Goal: Task Accomplishment & Management: Complete application form

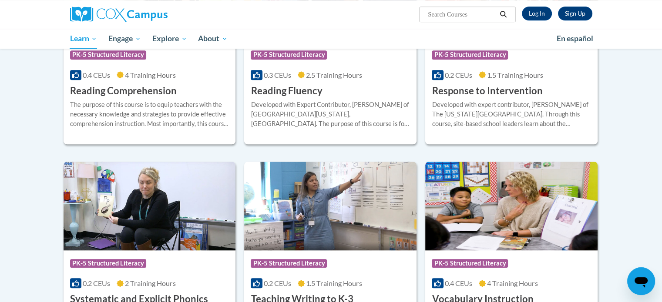
scroll to position [870, 0]
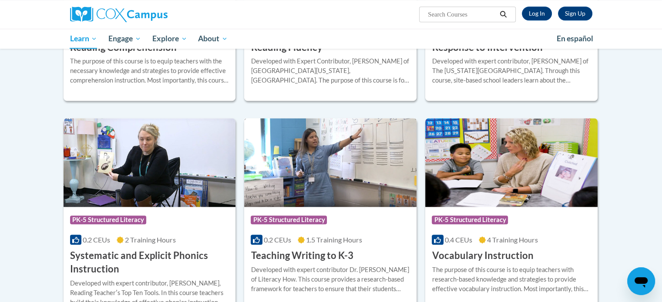
click at [347, 256] on h3 "Teaching Writing to K-3" at bounding box center [302, 255] width 102 height 13
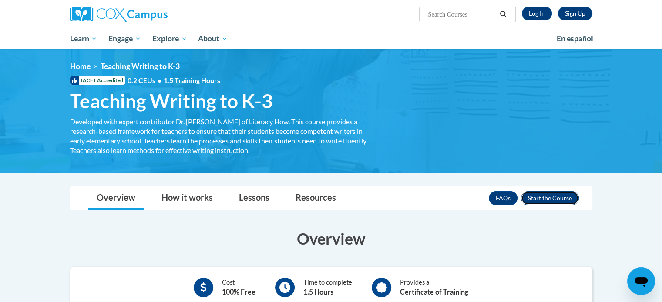
click at [554, 195] on button "Enroll" at bounding box center [550, 198] width 58 height 14
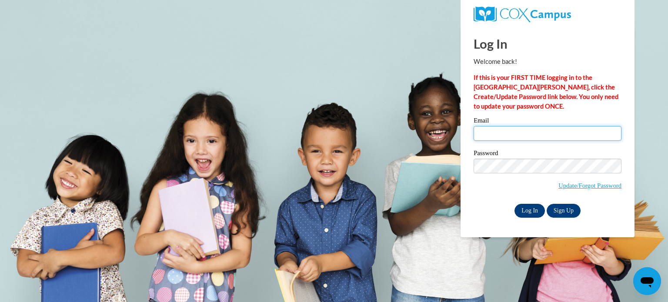
type input "colacije@wauwatosa.k12.wi.us"
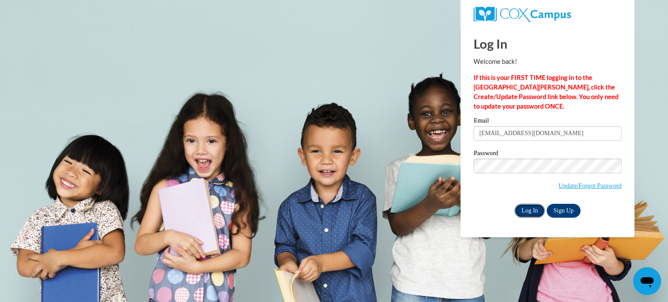
click at [529, 212] on input "Log In" at bounding box center [530, 211] width 30 height 14
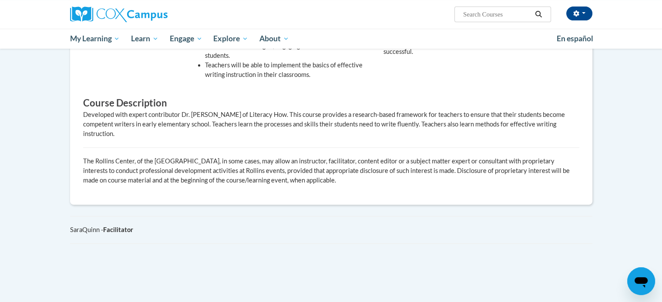
scroll to position [44, 0]
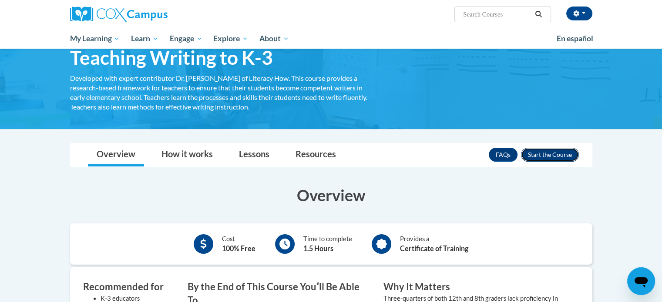
click at [569, 158] on button "Enroll" at bounding box center [550, 155] width 58 height 14
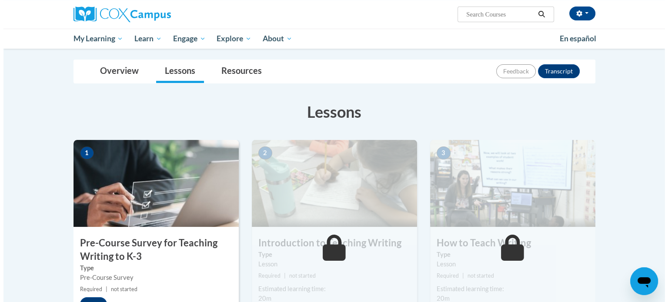
scroll to position [261, 0]
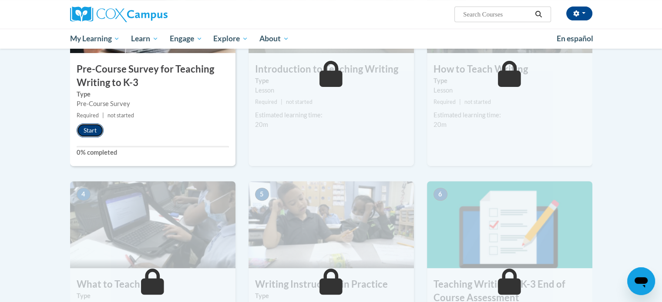
click at [84, 126] on button "Start" at bounding box center [90, 131] width 27 height 14
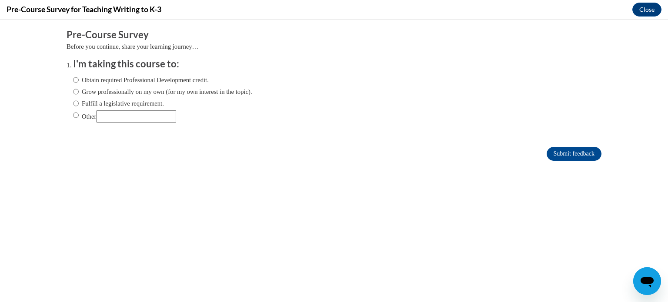
scroll to position [0, 0]
click at [73, 84] on input "Obtain required Professional Development credit." at bounding box center [76, 80] width 6 height 10
radio input "true"
click at [73, 81] on input "Obtain required Professional Development credit." at bounding box center [76, 80] width 6 height 10
click at [81, 81] on label "Obtain required Professional Development credit." at bounding box center [141, 80] width 136 height 10
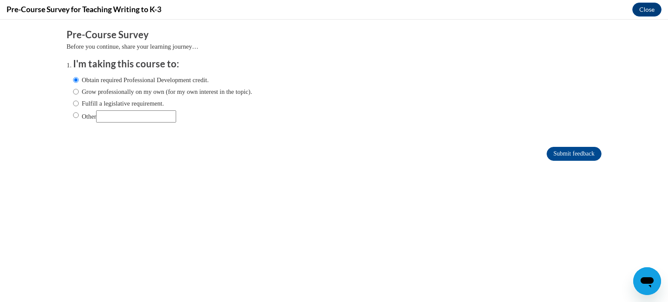
click at [79, 81] on input "Obtain required Professional Development credit." at bounding box center [76, 80] width 6 height 10
click at [579, 152] on input "Submit feedback" at bounding box center [574, 154] width 55 height 14
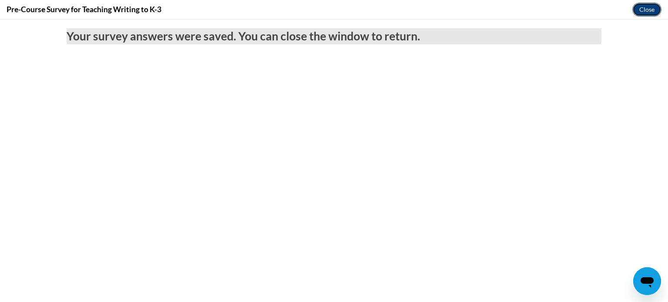
click at [644, 6] on button "Close" at bounding box center [647, 10] width 29 height 14
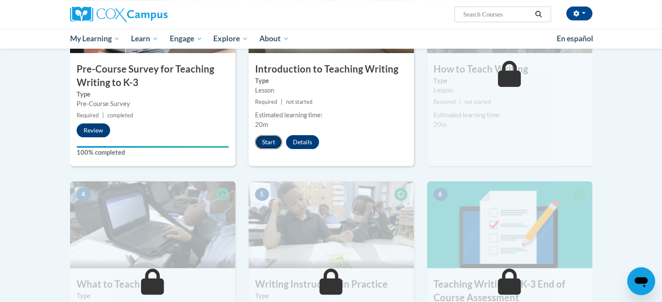
click at [255, 142] on button "Start" at bounding box center [268, 142] width 27 height 14
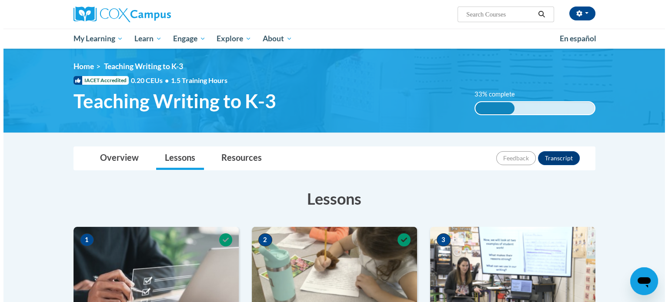
scroll to position [174, 0]
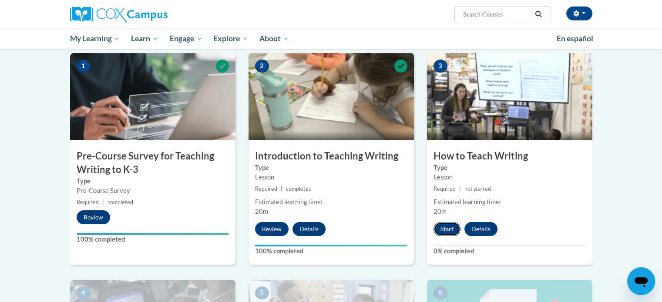
click at [439, 228] on button "Start" at bounding box center [446, 229] width 27 height 14
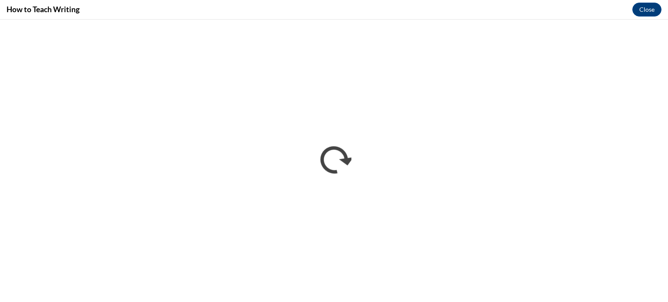
scroll to position [0, 0]
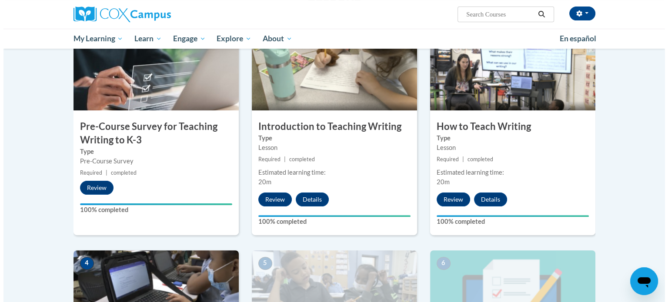
scroll to position [378, 0]
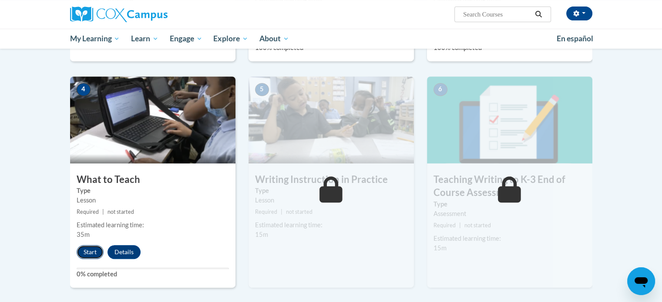
click at [97, 247] on button "Start" at bounding box center [90, 252] width 27 height 14
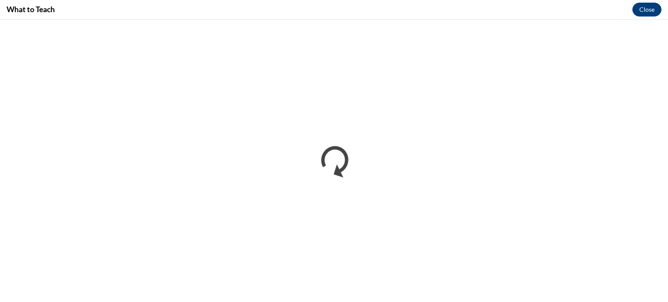
scroll to position [0, 0]
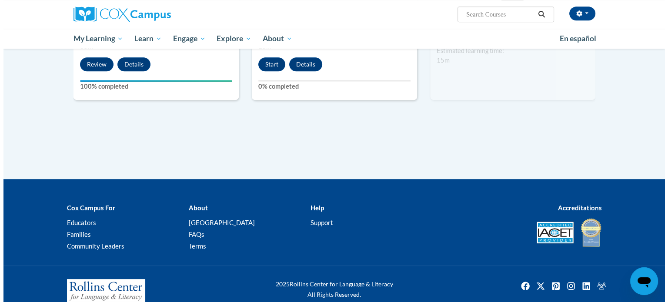
scroll to position [392, 0]
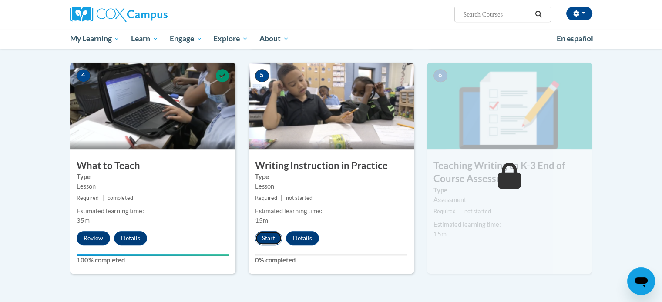
click at [265, 238] on button "Start" at bounding box center [268, 239] width 27 height 14
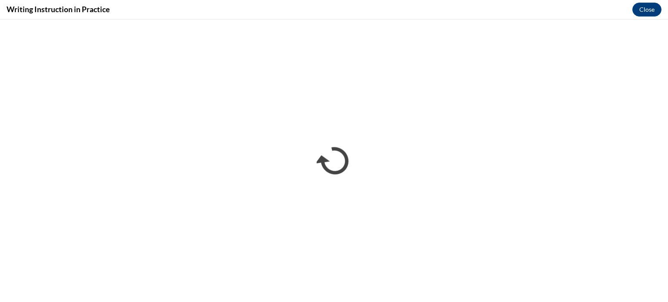
scroll to position [0, 0]
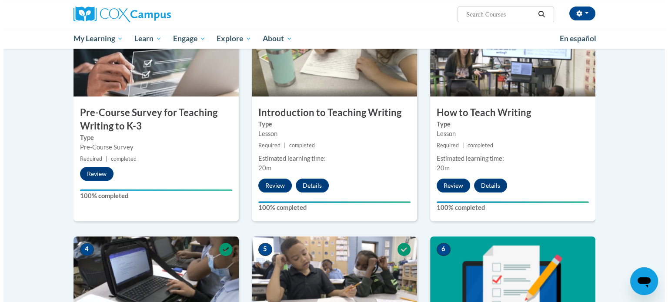
scroll to position [479, 0]
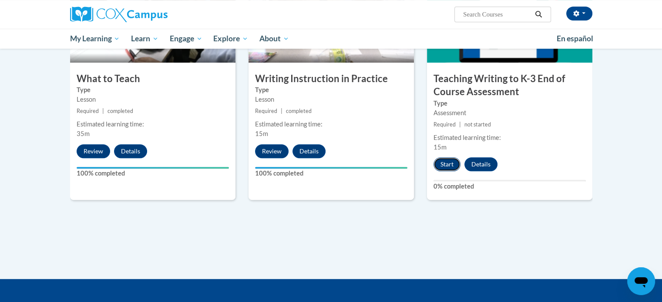
click at [445, 164] on button "Start" at bounding box center [446, 165] width 27 height 14
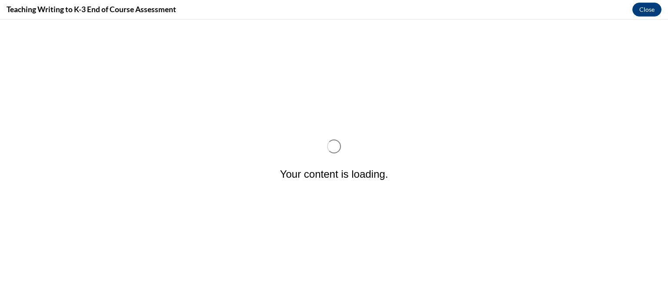
scroll to position [0, 0]
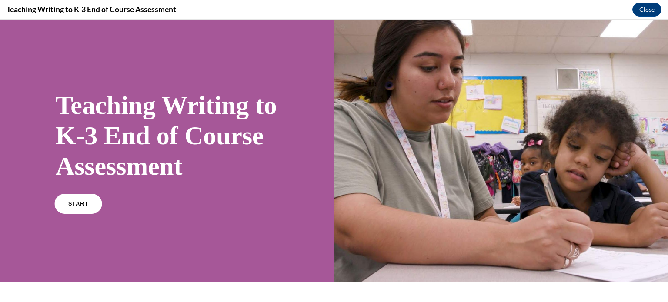
click at [74, 214] on link "START" at bounding box center [77, 204] width 47 height 20
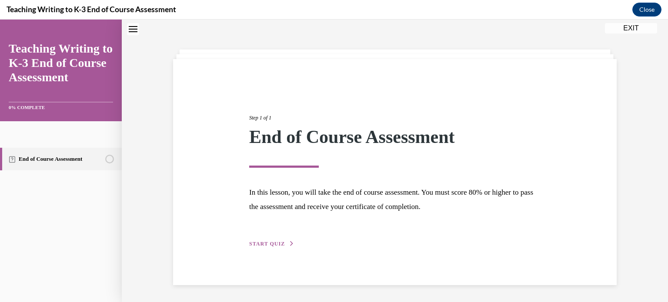
scroll to position [27, 0]
click at [275, 233] on div "Step 1 of 1 End of Course Assessment In this lesson, you will take the end of c…" at bounding box center [395, 171] width 305 height 155
click at [270, 240] on button "START QUIZ" at bounding box center [271, 244] width 45 height 8
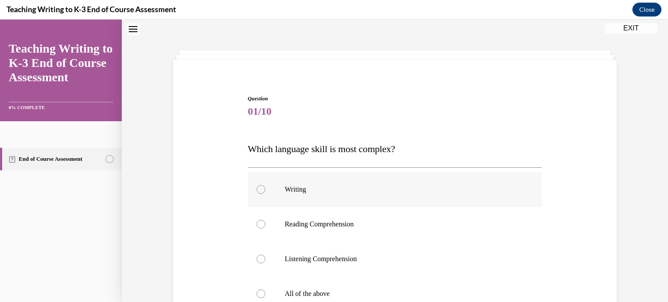
scroll to position [113, 0]
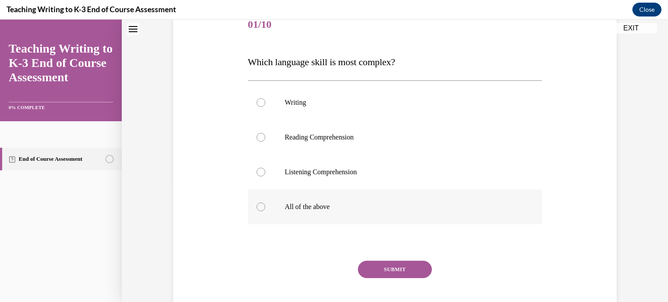
click at [335, 203] on p "All of the above" at bounding box center [403, 207] width 236 height 9
click at [265, 203] on input "All of the above" at bounding box center [261, 207] width 9 height 9
radio input "true"
click at [292, 137] on p "Reading Comprehension" at bounding box center [403, 137] width 236 height 9
click at [396, 274] on button "SUBMIT" at bounding box center [395, 269] width 74 height 17
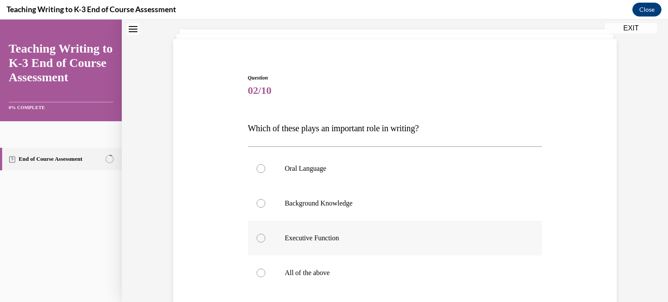
scroll to position [0, 0]
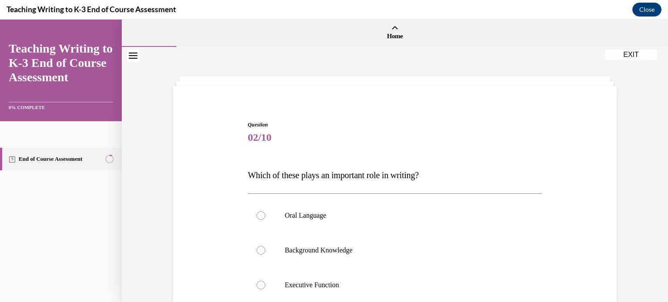
click at [383, 83] on div "Question 02/10 Which of these plays an important role in writing? Oral Language…" at bounding box center [395, 255] width 547 height 416
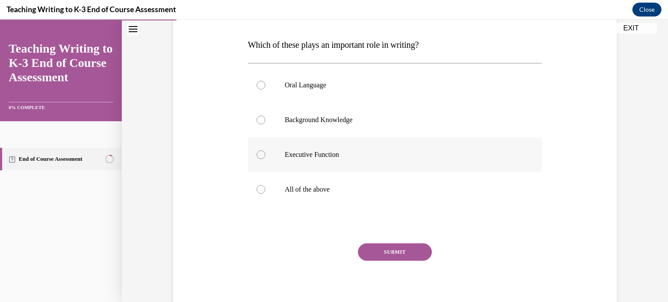
scroll to position [134, 0]
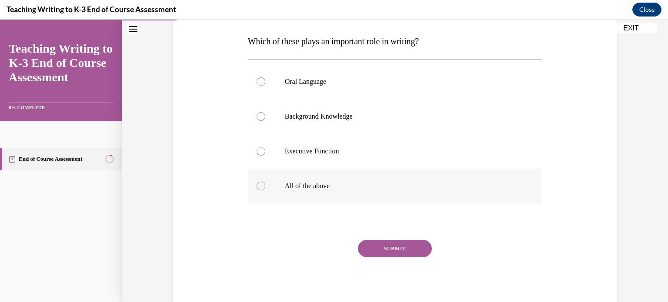
click at [321, 182] on p "All of the above" at bounding box center [403, 186] width 236 height 9
click at [265, 182] on input "All of the above" at bounding box center [261, 186] width 9 height 9
radio input "true"
click at [390, 250] on button "SUBMIT" at bounding box center [395, 248] width 74 height 17
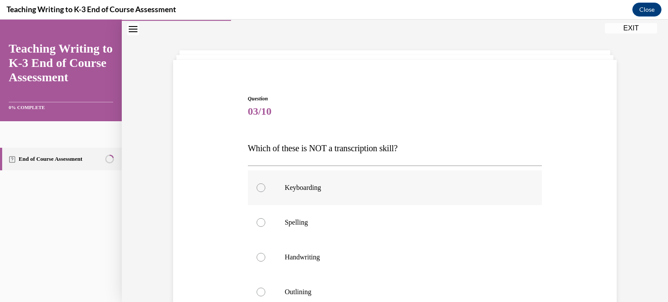
scroll to position [113, 0]
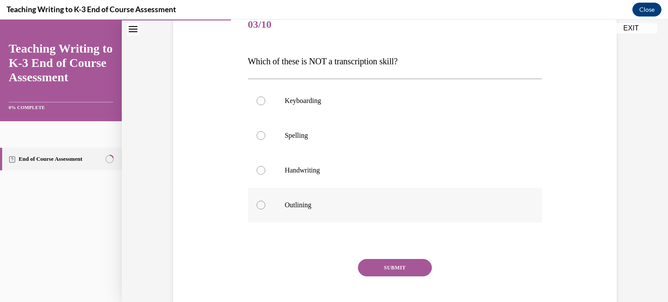
click at [335, 203] on p "Outlining" at bounding box center [403, 205] width 236 height 9
click at [265, 203] on input "Outlining" at bounding box center [261, 205] width 9 height 9
radio input "true"
click at [383, 273] on button "SUBMIT" at bounding box center [395, 267] width 74 height 17
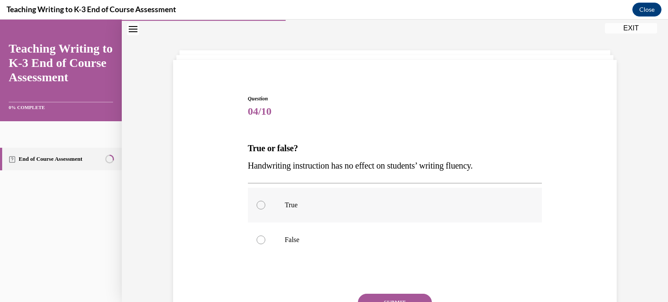
scroll to position [80, 0]
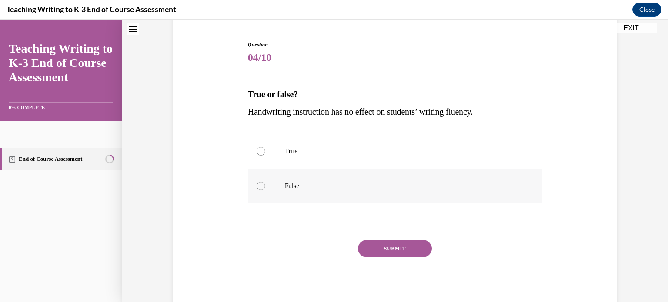
drag, startPoint x: 359, startPoint y: 175, endPoint x: 380, endPoint y: 200, distance: 33.4
click at [359, 175] on label "False" at bounding box center [395, 186] width 295 height 35
click at [265, 182] on input "False" at bounding box center [261, 186] width 9 height 9
radio input "true"
click at [408, 242] on button "SUBMIT" at bounding box center [395, 248] width 74 height 17
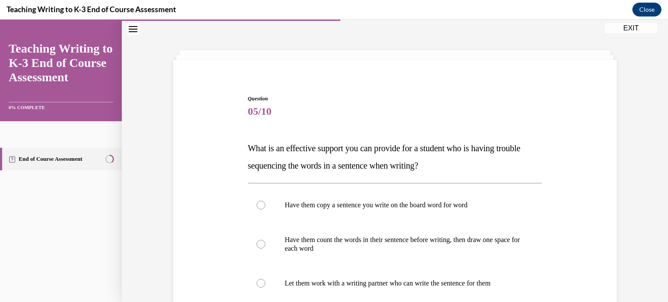
scroll to position [113, 0]
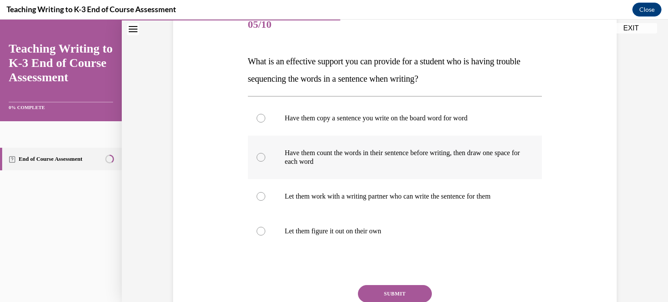
click at [410, 170] on label "Have them count the words in their sentence before writing, then draw one space…" at bounding box center [395, 158] width 295 height 44
click at [265, 162] on input "Have them count the words in their sentence before writing, then draw one space…" at bounding box center [261, 157] width 9 height 9
radio input "true"
click at [406, 294] on button "SUBMIT" at bounding box center [395, 293] width 74 height 17
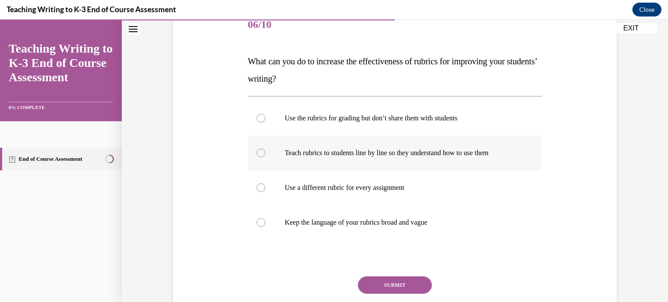
click at [359, 161] on label "Teach rubrics to students line by line so they understand how to use them" at bounding box center [395, 153] width 295 height 35
click at [265, 158] on input "Teach rubrics to students line by line so they understand how to use them" at bounding box center [261, 153] width 9 height 9
radio input "true"
click at [387, 286] on button "SUBMIT" at bounding box center [395, 285] width 74 height 17
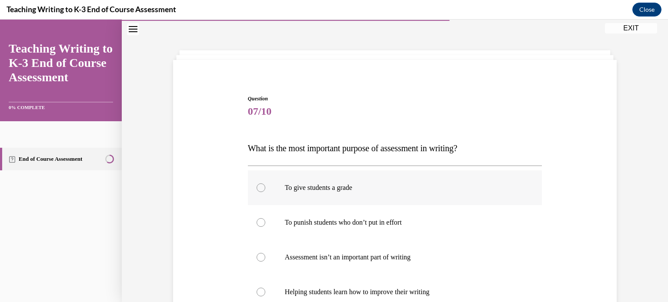
scroll to position [70, 0]
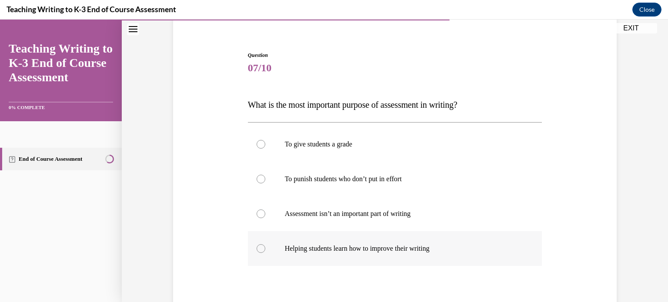
click at [470, 247] on p "Helping students learn how to improve their writing" at bounding box center [403, 249] width 236 height 9
click at [265, 247] on input "Helping students learn how to improve their writing" at bounding box center [261, 249] width 9 height 9
radio input "true"
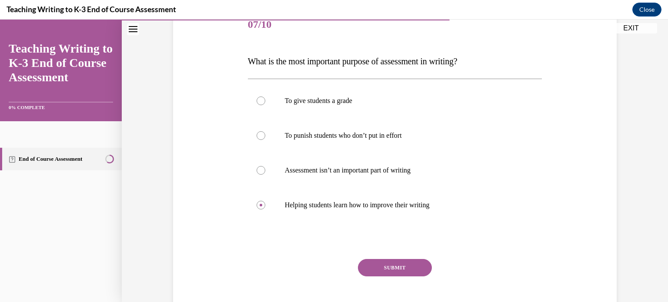
click at [401, 272] on button "SUBMIT" at bounding box center [395, 267] width 74 height 17
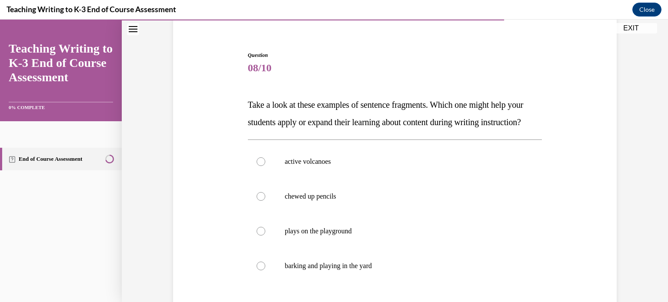
scroll to position [113, 0]
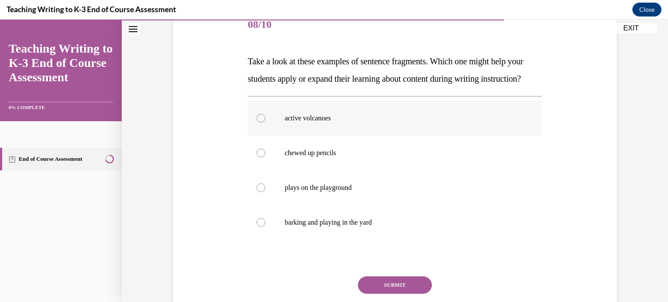
click at [370, 136] on label "active volcanoes" at bounding box center [395, 118] width 295 height 35
click at [265, 123] on input "active volcanoes" at bounding box center [261, 118] width 9 height 9
radio input "true"
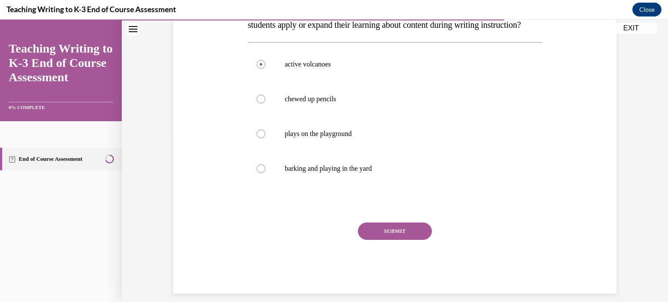
click at [380, 240] on button "SUBMIT" at bounding box center [395, 231] width 74 height 17
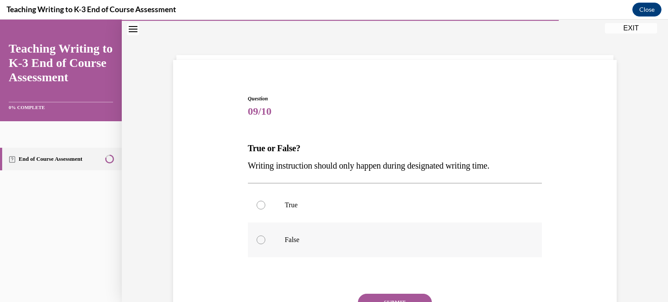
click at [344, 242] on p "False" at bounding box center [403, 240] width 236 height 9
click at [265, 242] on input "False" at bounding box center [261, 240] width 9 height 9
radio input "true"
click at [392, 296] on button "SUBMIT" at bounding box center [395, 302] width 74 height 17
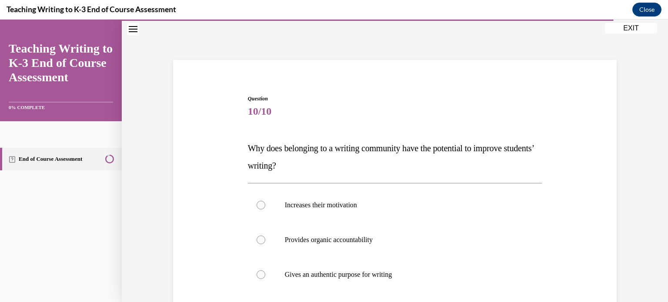
scroll to position [70, 0]
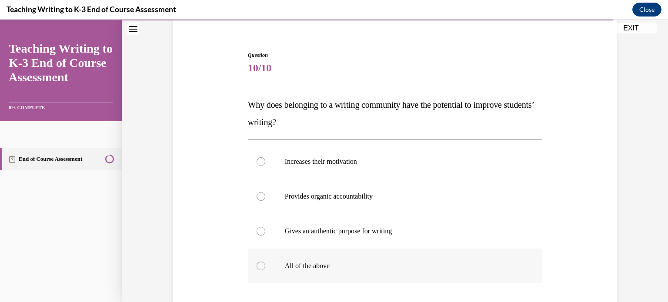
click at [310, 270] on label "All of the above" at bounding box center [395, 266] width 295 height 35
click at [265, 270] on input "All of the above" at bounding box center [261, 266] width 9 height 9
radio input "true"
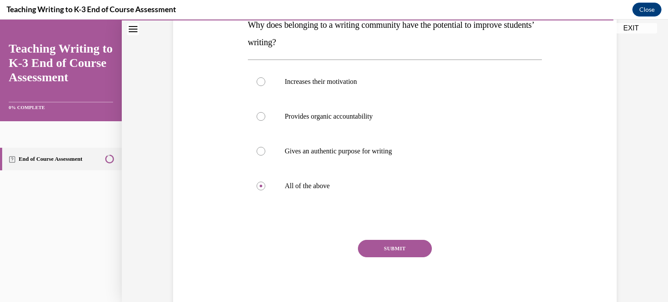
click at [388, 248] on button "SUBMIT" at bounding box center [395, 248] width 74 height 17
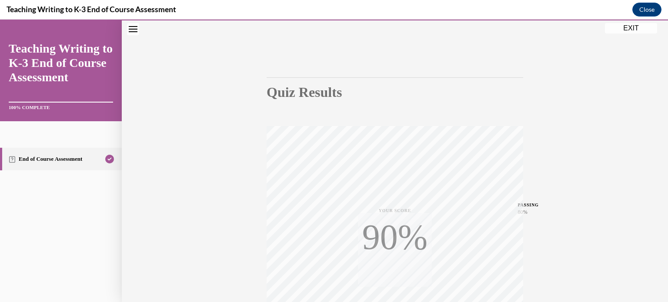
scroll to position [163, 0]
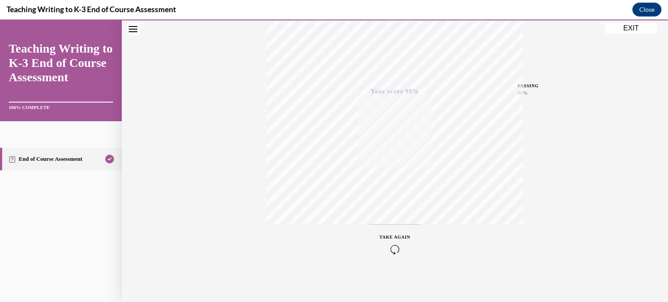
click at [637, 28] on button "EXIT" at bounding box center [631, 28] width 52 height 10
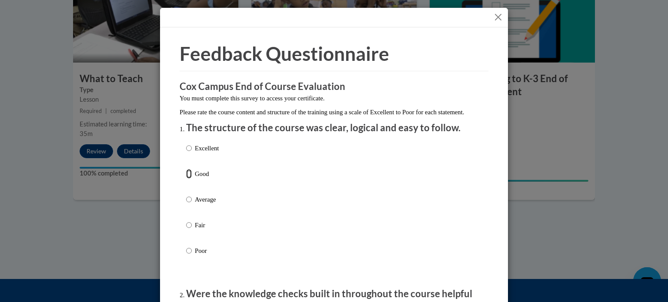
click at [188, 179] on input "Good" at bounding box center [189, 174] width 6 height 10
radio input "true"
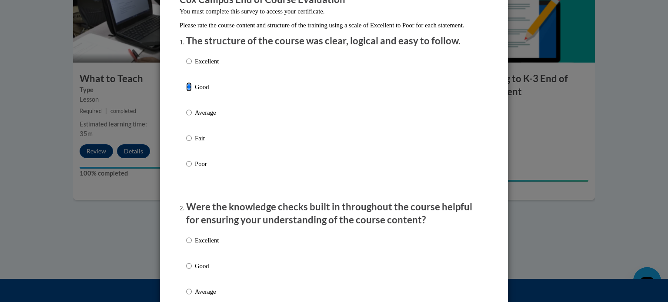
scroll to position [131, 0]
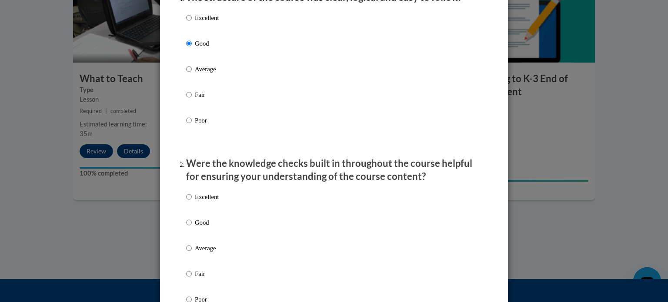
click at [191, 226] on div "Excellent Good Average Fair Poor" at bounding box center [202, 255] width 33 height 135
click at [195, 228] on p "Good" at bounding box center [207, 223] width 24 height 10
click at [192, 228] on input "Good" at bounding box center [189, 223] width 6 height 10
radio input "true"
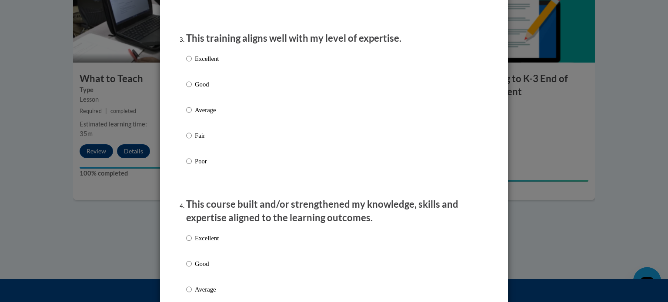
click at [203, 103] on label "Good" at bounding box center [202, 92] width 33 height 24
click at [192, 89] on input "Good" at bounding box center [189, 85] width 6 height 10
radio input "true"
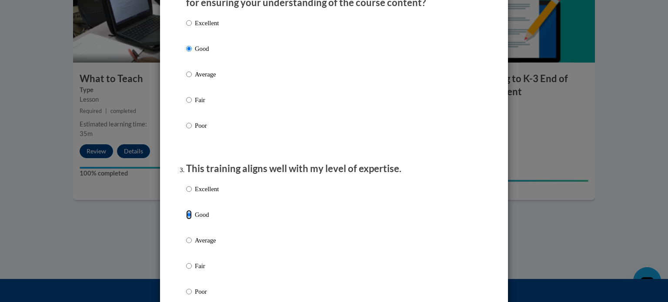
scroll to position [522, 0]
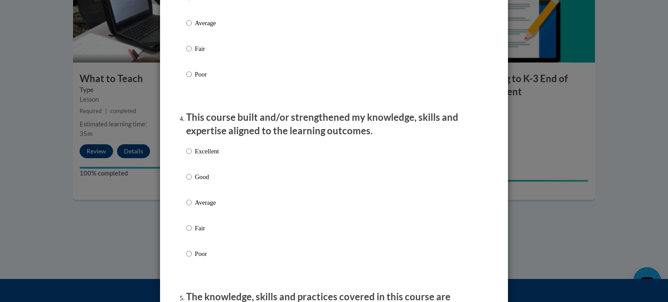
click at [195, 182] on p "Good" at bounding box center [207, 177] width 24 height 10
click at [192, 182] on input "Good" at bounding box center [189, 177] width 6 height 10
radio input "true"
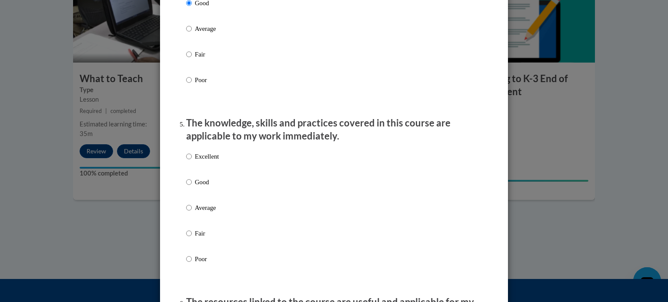
click at [201, 187] on p "Good" at bounding box center [207, 183] width 24 height 10
click at [192, 187] on input "Good" at bounding box center [189, 183] width 6 height 10
radio input "true"
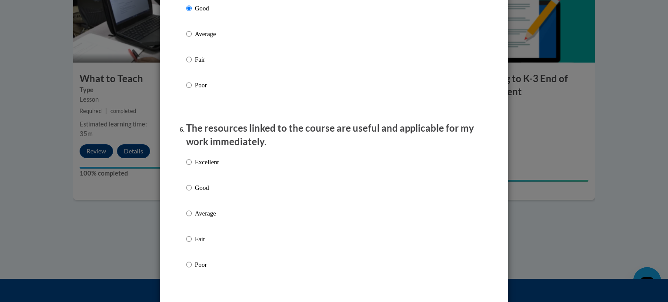
click at [202, 193] on p "Good" at bounding box center [207, 188] width 24 height 10
click at [192, 193] on input "Good" at bounding box center [189, 188] width 6 height 10
radio input "true"
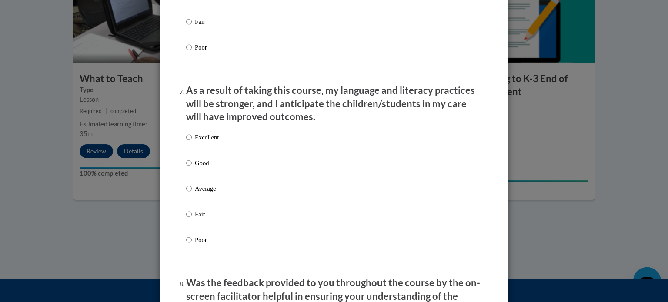
click at [202, 180] on label "Good" at bounding box center [202, 170] width 33 height 24
click at [192, 168] on input "Good" at bounding box center [189, 163] width 6 height 10
radio input "true"
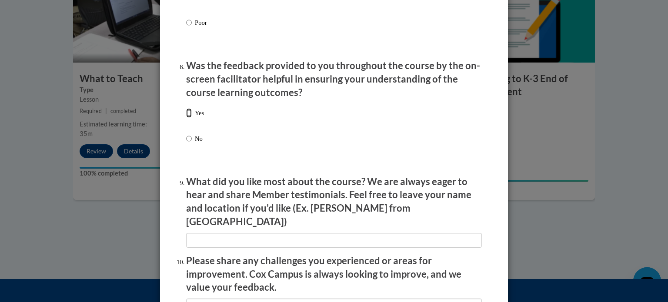
click at [186, 118] on input "Yes" at bounding box center [189, 113] width 6 height 10
radio input "true"
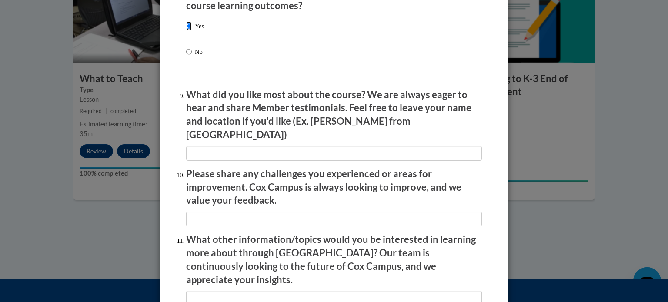
scroll to position [1436, 0]
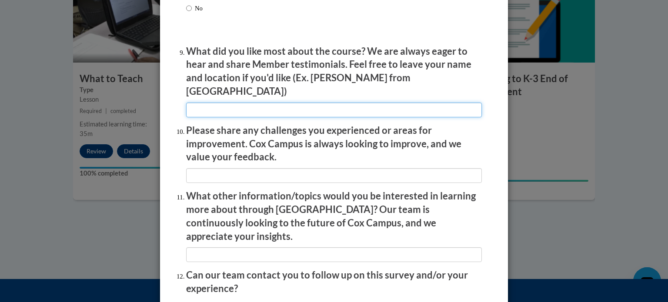
click at [216, 106] on input "textbox" at bounding box center [334, 110] width 296 height 15
type input "Classroom examples"
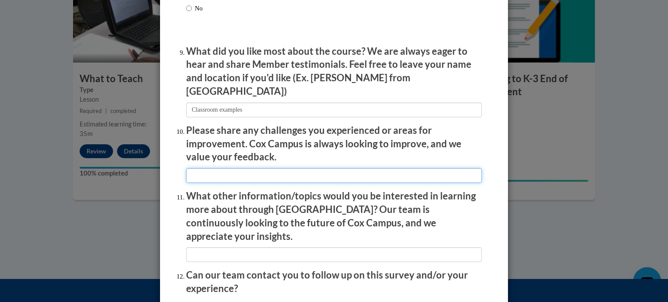
drag, startPoint x: 219, startPoint y: 175, endPoint x: 223, endPoint y: 180, distance: 5.9
click at [219, 175] on input "textbox" at bounding box center [334, 175] width 296 height 15
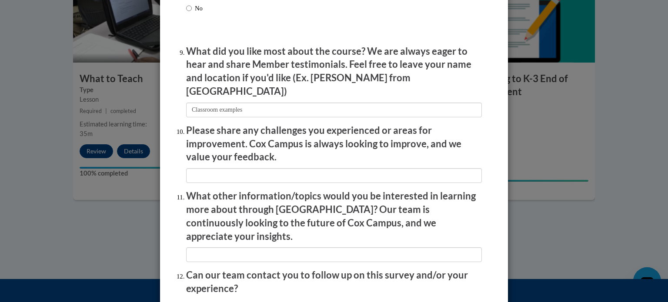
click at [235, 229] on li "What other information/topics would you be interested in learning more about th…" at bounding box center [334, 226] width 296 height 73
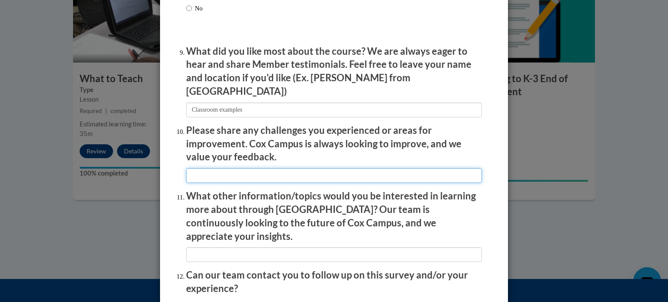
drag, startPoint x: 229, startPoint y: 167, endPoint x: 230, endPoint y: 178, distance: 11.3
click at [229, 168] on input "textbox" at bounding box center [334, 175] width 296 height 15
type input "N/A"
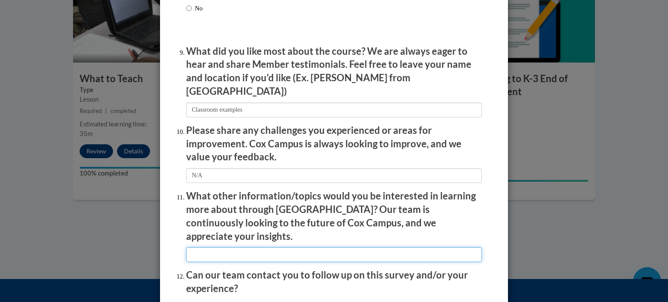
drag, startPoint x: 239, startPoint y: 242, endPoint x: 251, endPoint y: 245, distance: 12.3
click at [239, 248] on input "textbox" at bounding box center [334, 255] width 296 height 15
type input "N/A"
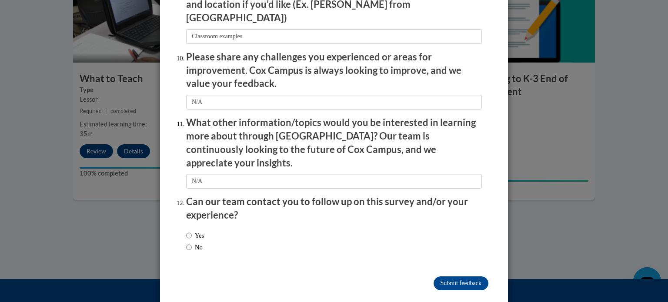
click at [189, 235] on div "Yes No" at bounding box center [195, 242] width 18 height 30
drag, startPoint x: 194, startPoint y: 227, endPoint x: 211, endPoint y: 222, distance: 17.5
click at [196, 243] on label "No" at bounding box center [194, 248] width 17 height 10
click at [192, 243] on input "No" at bounding box center [189, 248] width 6 height 10
radio input "true"
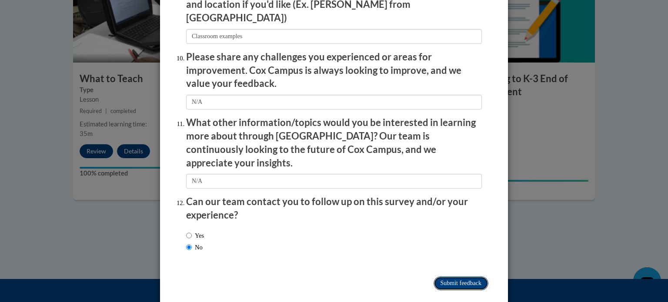
click at [438, 277] on input "Submit feedback" at bounding box center [461, 284] width 55 height 14
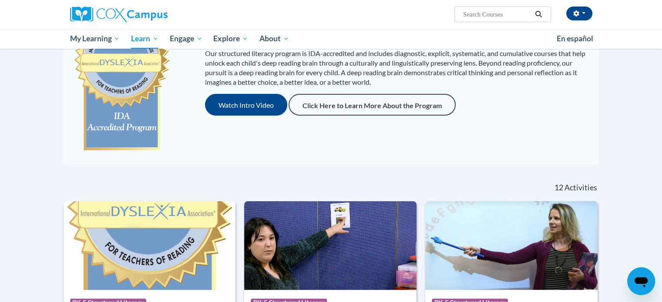
scroll to position [87, 0]
